Goal: Find specific page/section: Find specific page/section

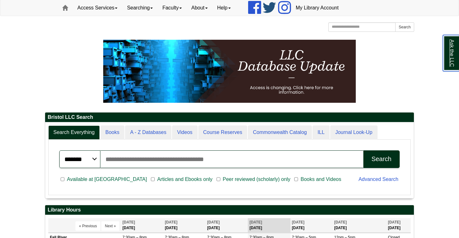
scroll to position [76, 369]
click at [269, 0] on ul "Facebook Twitter Instagram" at bounding box center [264, 8] width 56 height 16
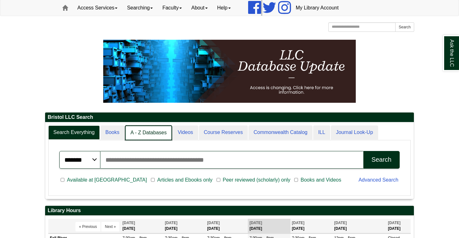
scroll to position [3, 3]
click at [145, 133] on link "A - Z Databases" at bounding box center [148, 133] width 47 height 15
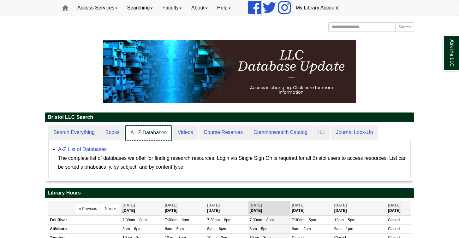
scroll to position [59, 369]
click at [146, 128] on link "A - Z Databases" at bounding box center [148, 133] width 47 height 15
click at [144, 130] on link "A - Z Databases" at bounding box center [148, 133] width 47 height 15
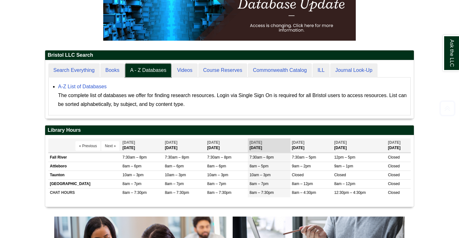
scroll to position [116, 0]
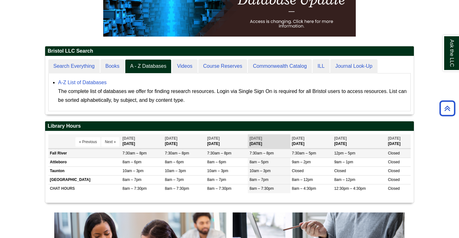
click at [92, 151] on td "Fall River" at bounding box center [84, 153] width 73 height 9
click at [91, 154] on td "Fall River" at bounding box center [84, 153] width 73 height 9
click at [62, 154] on td "Fall River" at bounding box center [84, 153] width 73 height 9
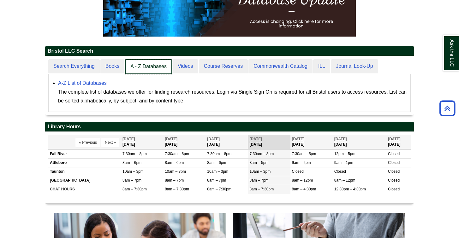
scroll to position [59, 369]
click at [141, 68] on link "A - Z Databases" at bounding box center [148, 66] width 47 height 15
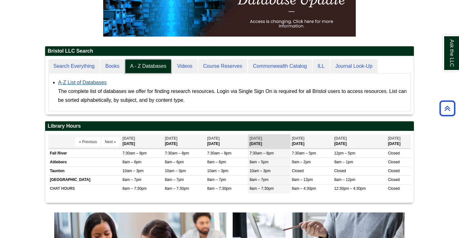
scroll to position [58, 369]
click at [90, 80] on link "A-Z List of Databases" at bounding box center [82, 82] width 49 height 5
